Goal: Task Accomplishment & Management: Manage account settings

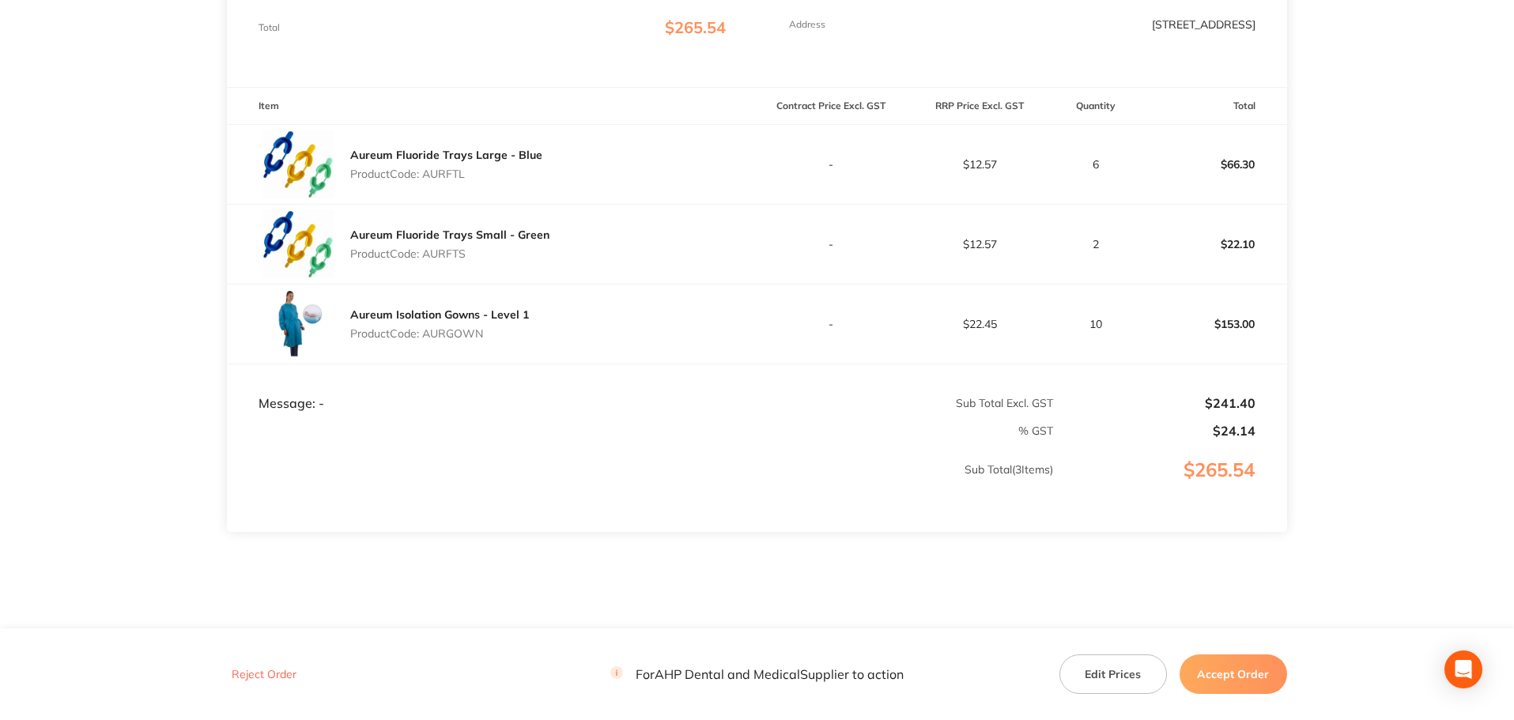
scroll to position [78, 0]
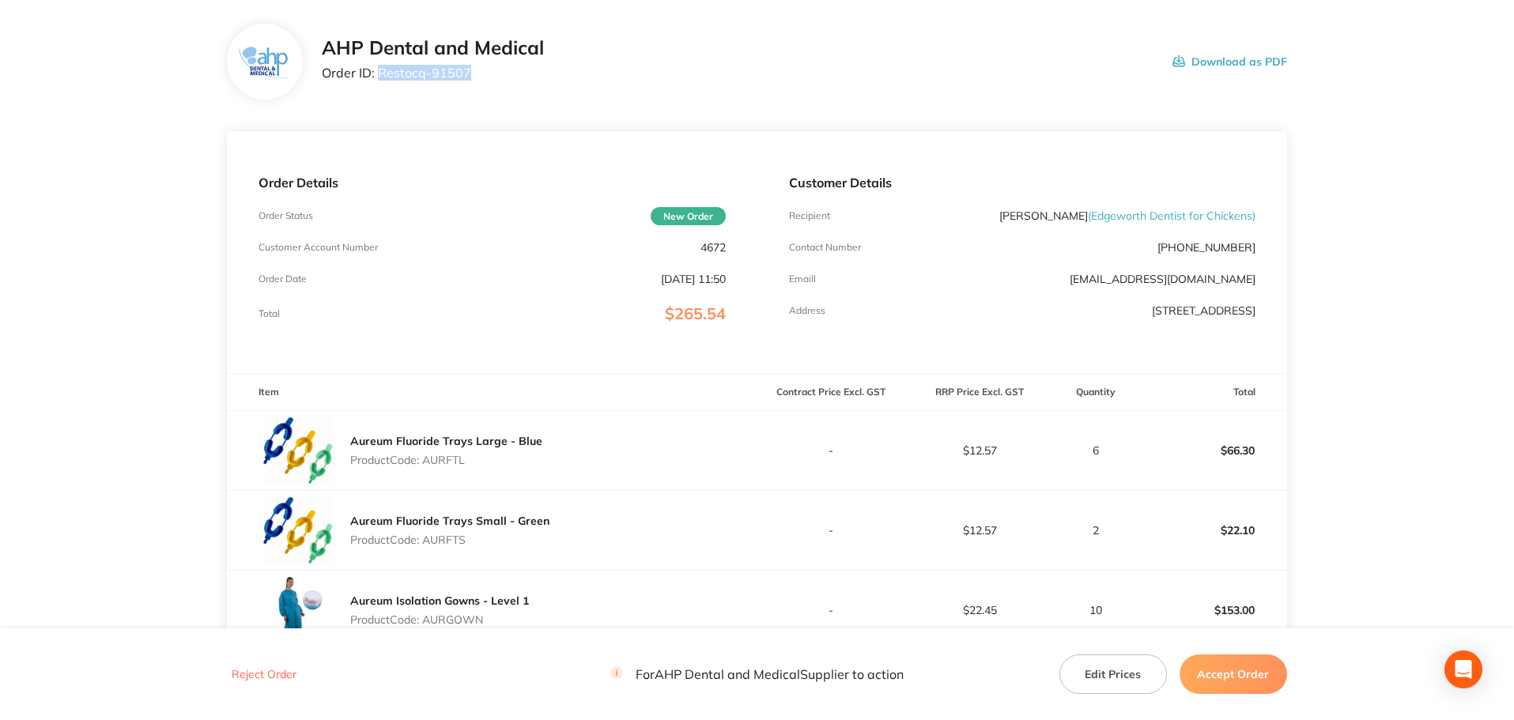
drag, startPoint x: 480, startPoint y: 80, endPoint x: 376, endPoint y: 67, distance: 104.3
click at [376, 67] on p "Order ID: Restocq- 91507" at bounding box center [433, 73] width 222 height 14
copy p "Restocq- 91507"
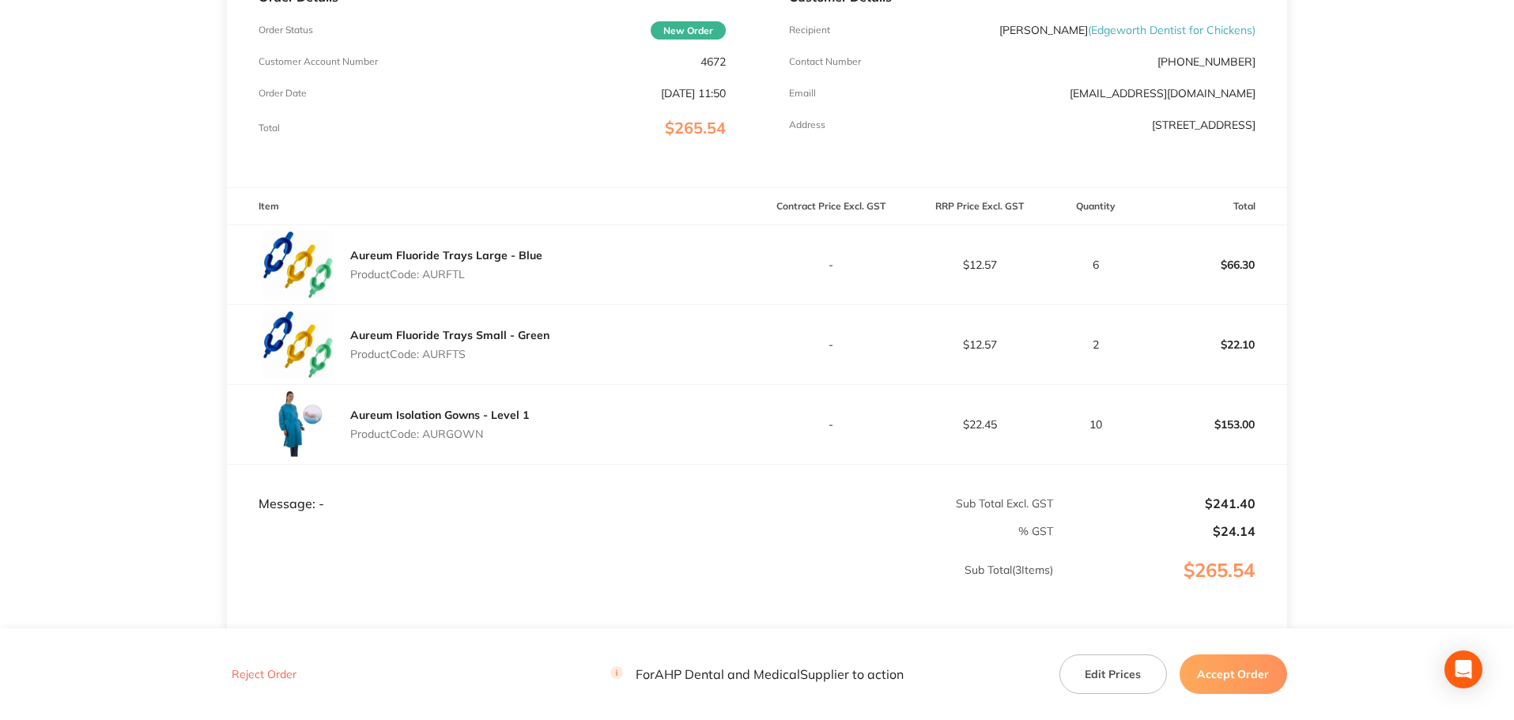
scroll to position [236, 0]
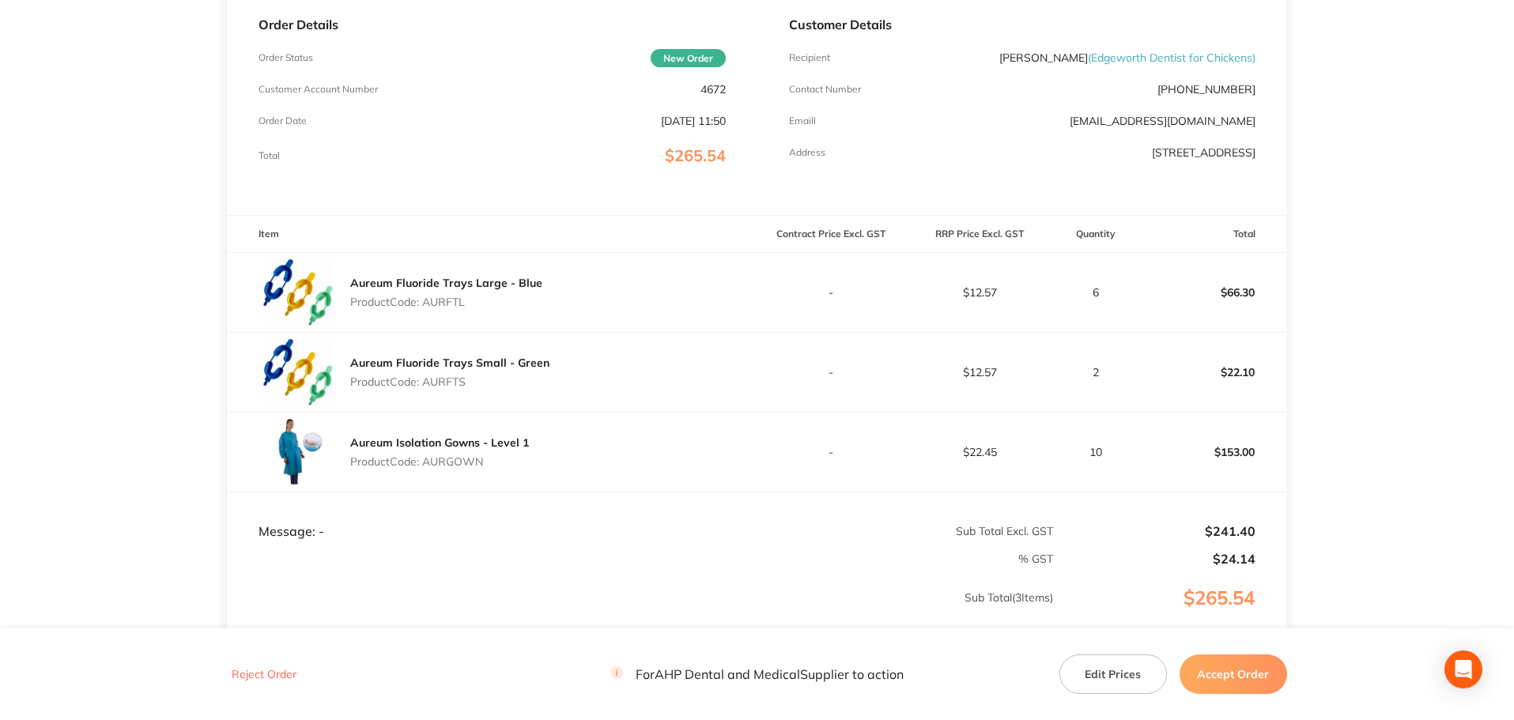
click at [1244, 666] on button "Accept Order" at bounding box center [1234, 675] width 108 height 40
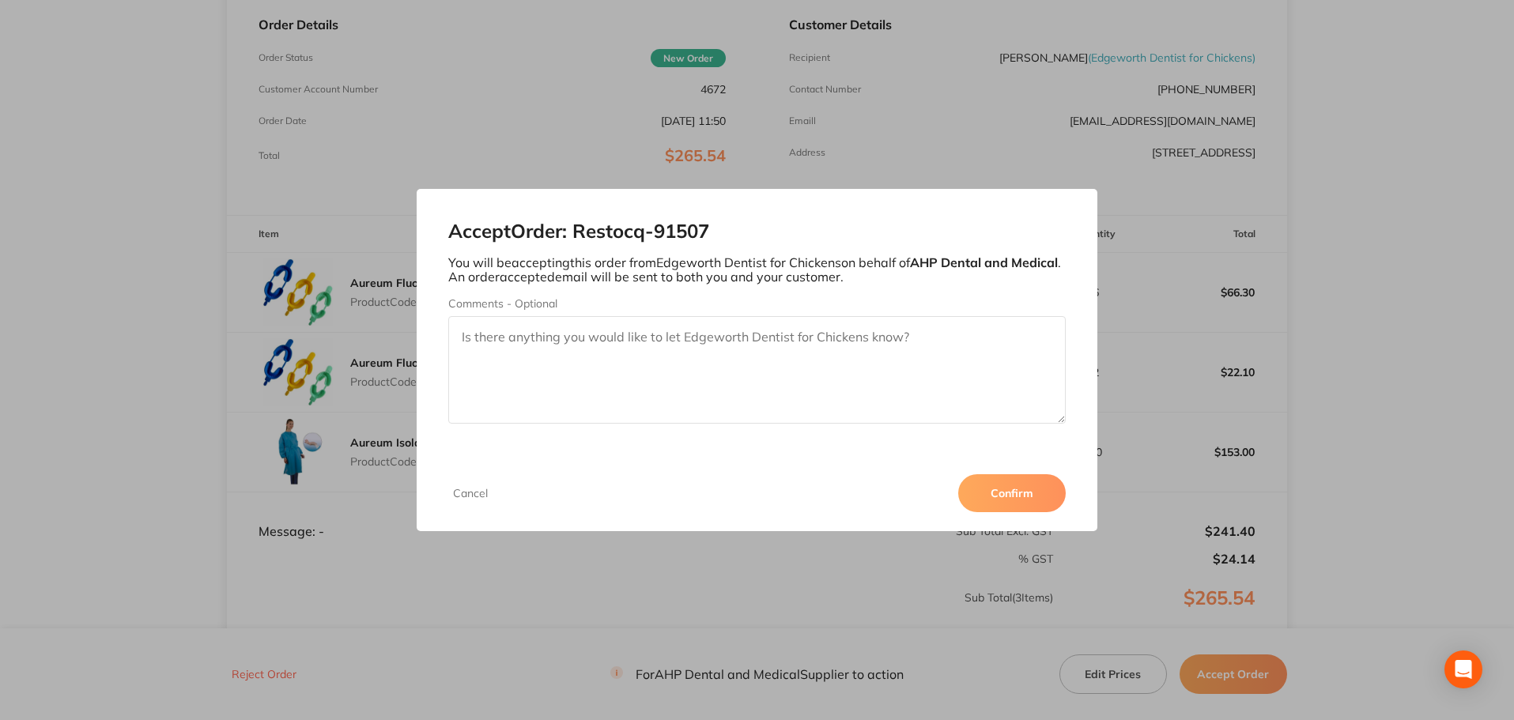
click at [1044, 496] on button "Confirm" at bounding box center [1012, 493] width 108 height 38
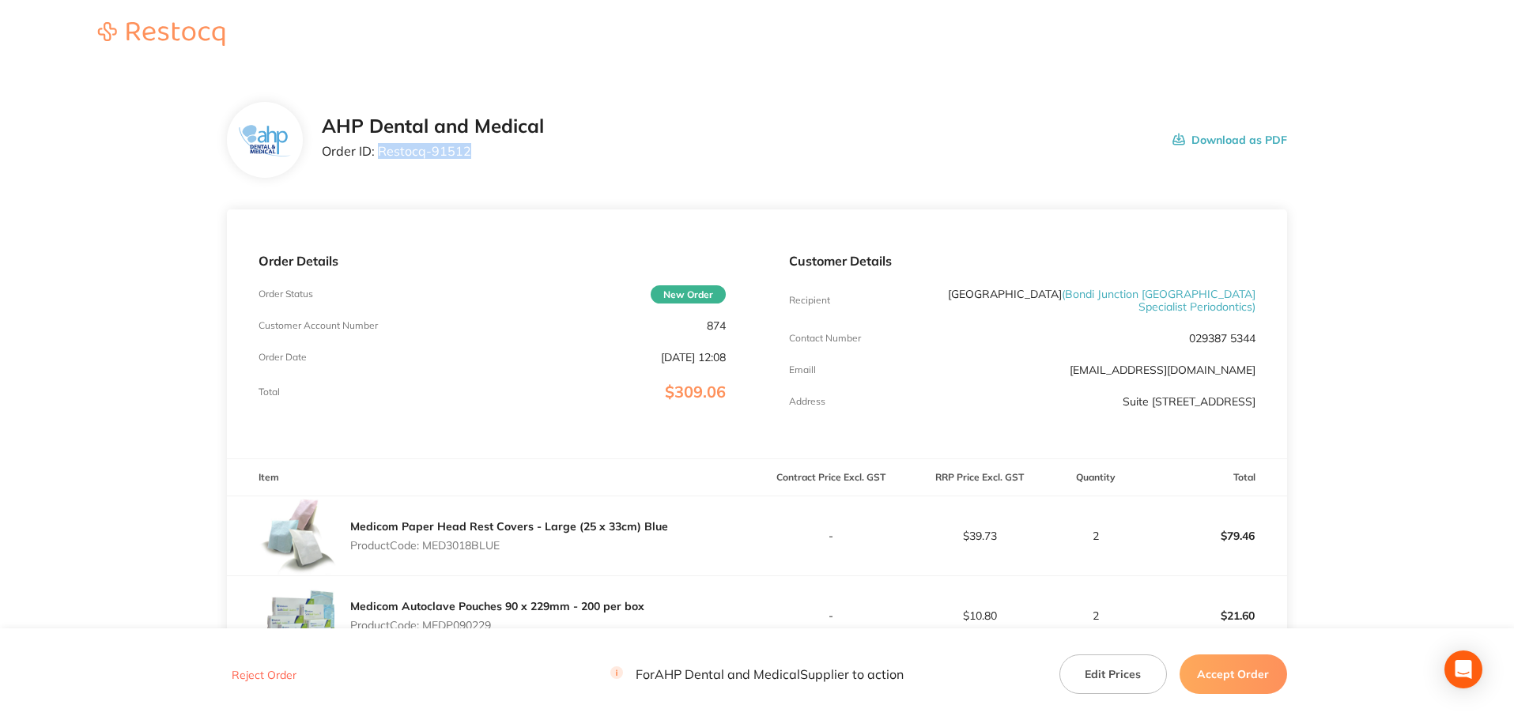
drag, startPoint x: 457, startPoint y: 151, endPoint x: 376, endPoint y: 146, distance: 80.8
click at [376, 146] on p "Order ID: Restocq- 91512" at bounding box center [433, 151] width 222 height 14
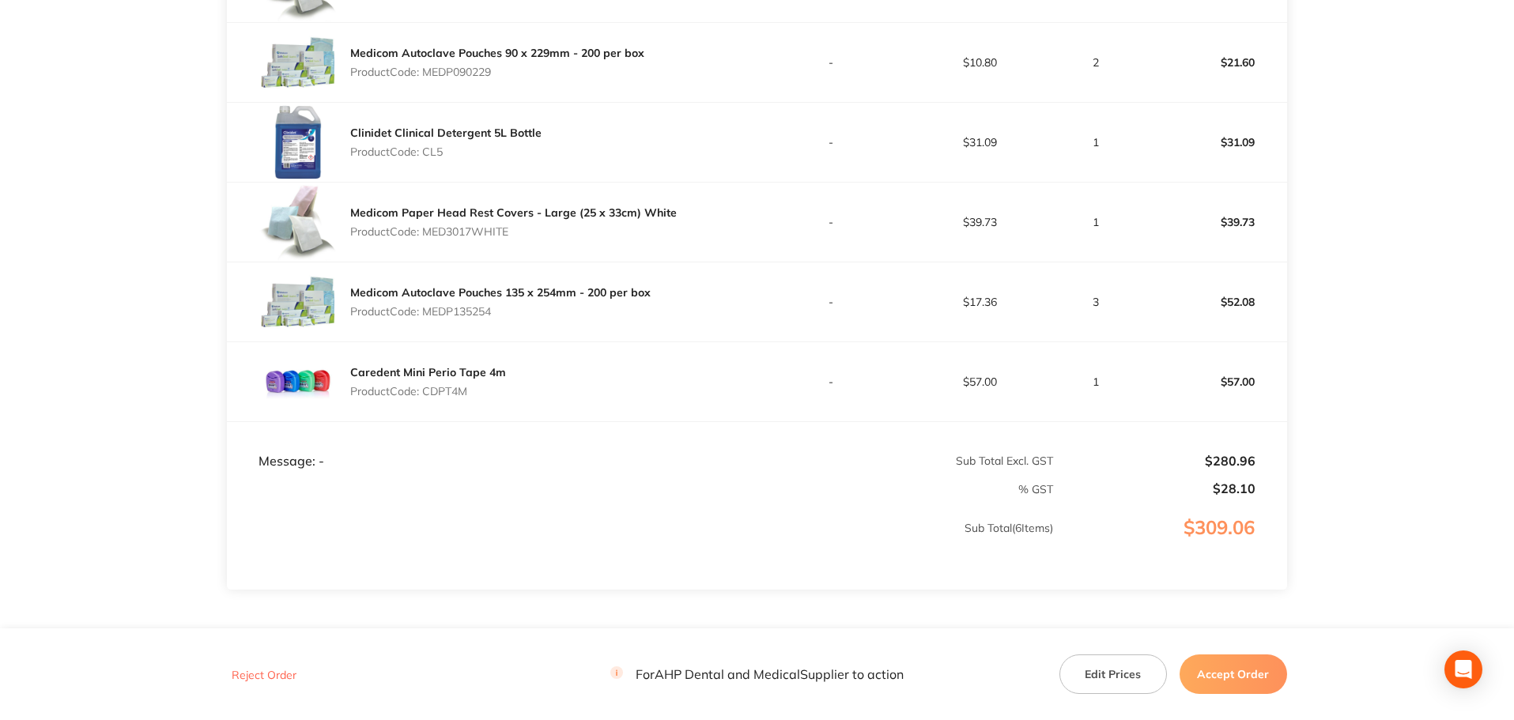
scroll to position [633, 0]
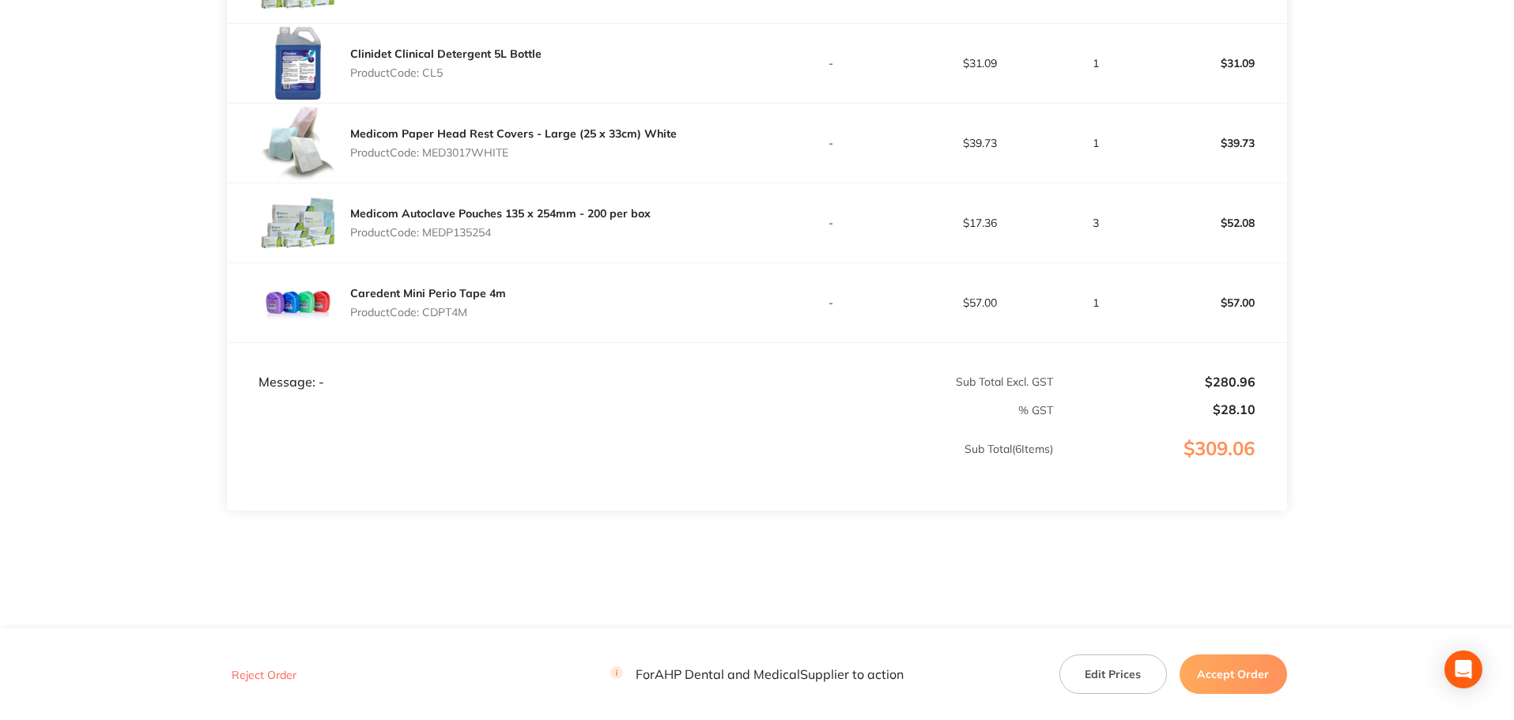
click at [1246, 658] on button "Accept Order" at bounding box center [1234, 675] width 108 height 40
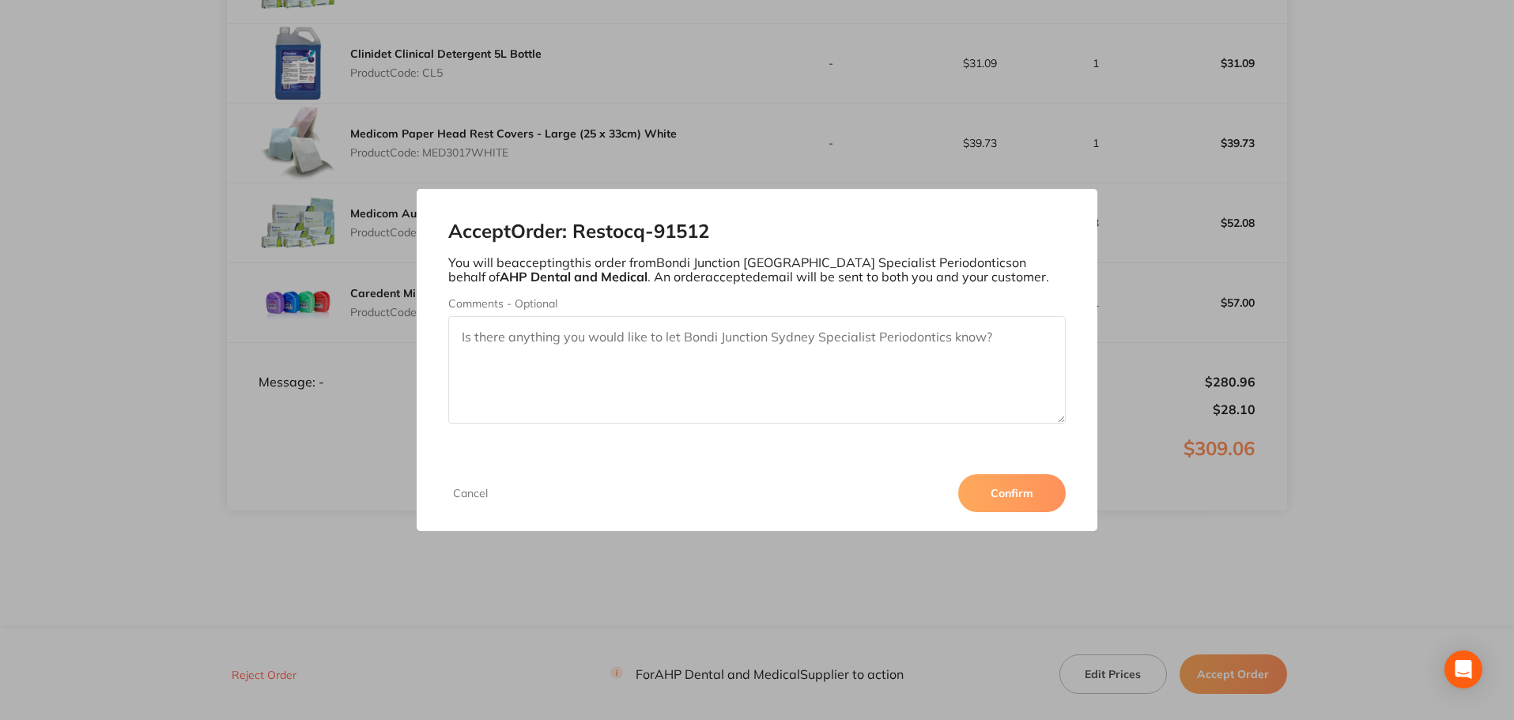
click at [1014, 511] on button "Confirm" at bounding box center [1012, 493] width 108 height 38
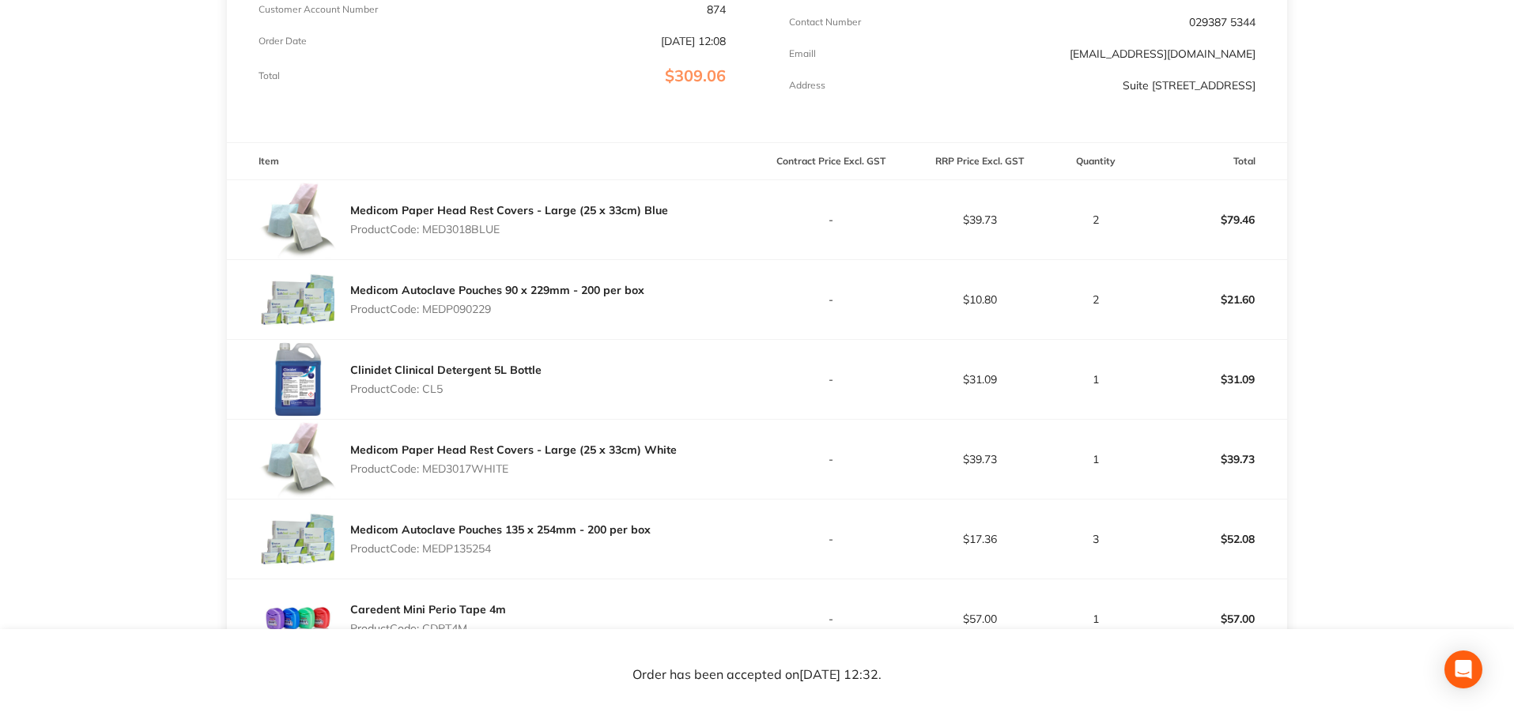
scroll to position [395, 0]
